Goal: Transaction & Acquisition: Purchase product/service

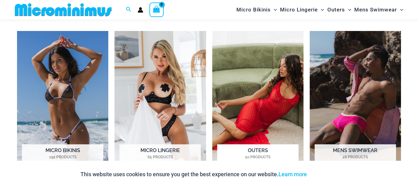
scroll to position [334, 0]
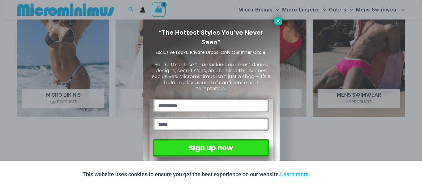
click at [279, 19] on icon at bounding box center [278, 21] width 6 height 6
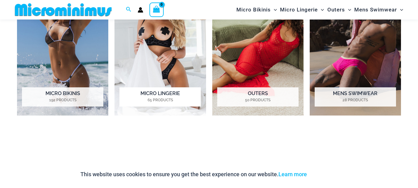
click at [159, 69] on img "Visit product category Micro Lingerie" at bounding box center [159, 44] width 91 height 141
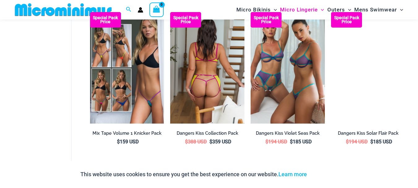
scroll to position [1360, 0]
